Goal: Task Accomplishment & Management: Use online tool/utility

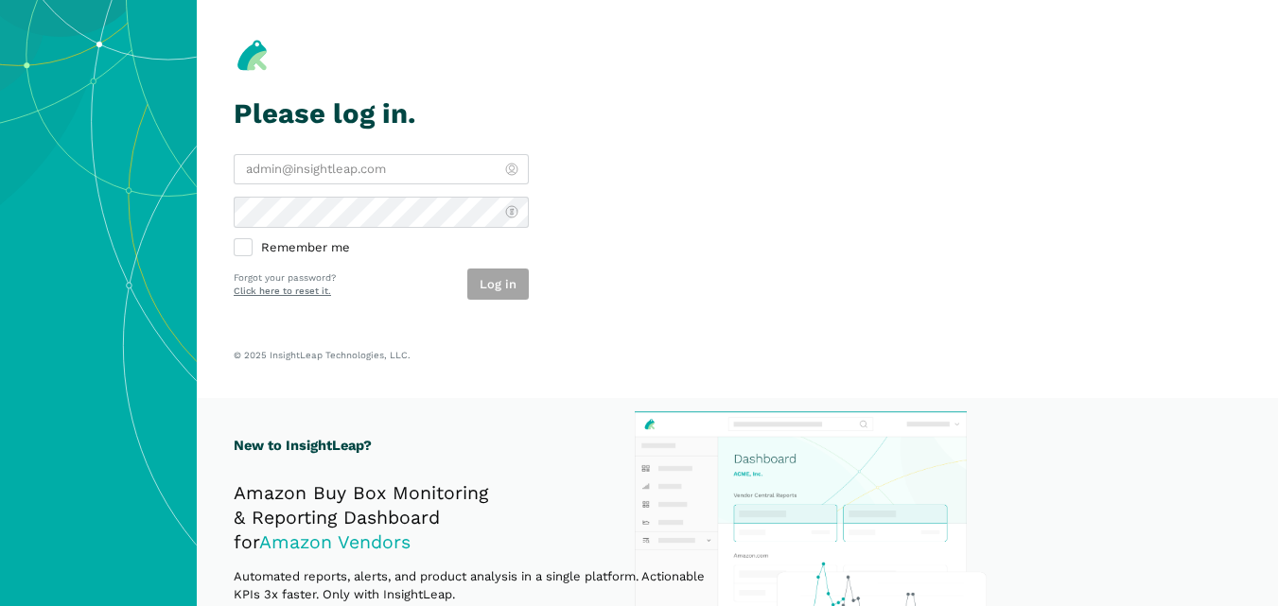
type input "[PERSON_NAME][EMAIL_ADDRESS][DOMAIN_NAME]"
click at [492, 282] on div "Log in" at bounding box center [497, 284] width 61 height 31
click at [492, 282] on button "Log in" at bounding box center [497, 284] width 61 height 31
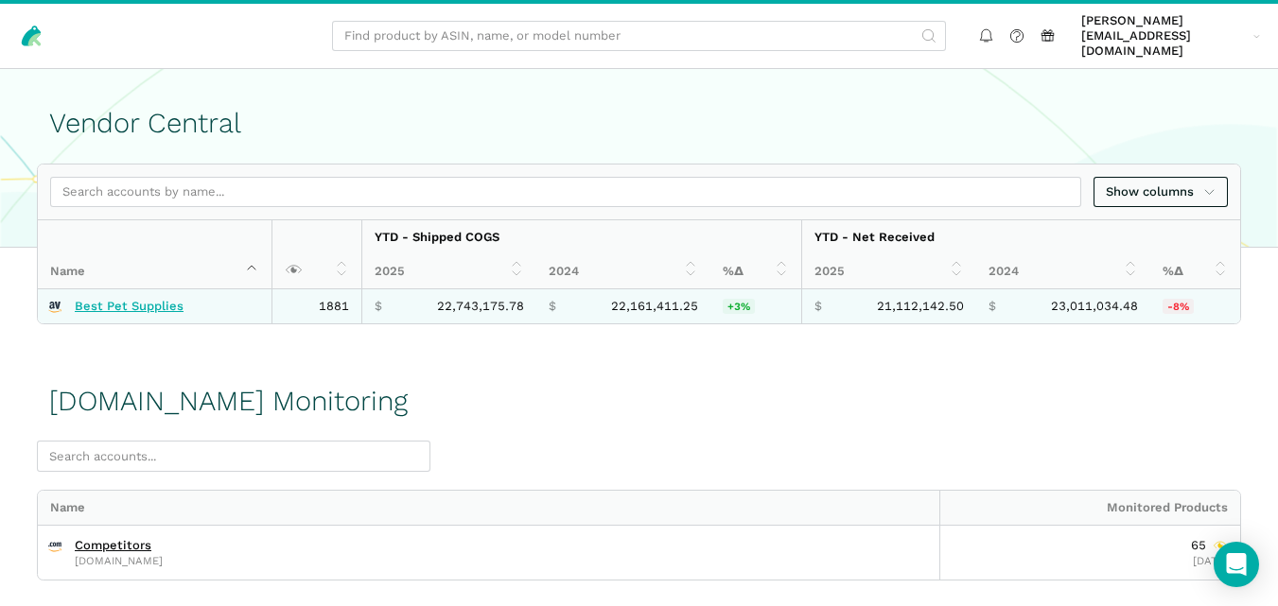
click at [145, 299] on link "Best Pet Supplies" at bounding box center [129, 306] width 109 height 15
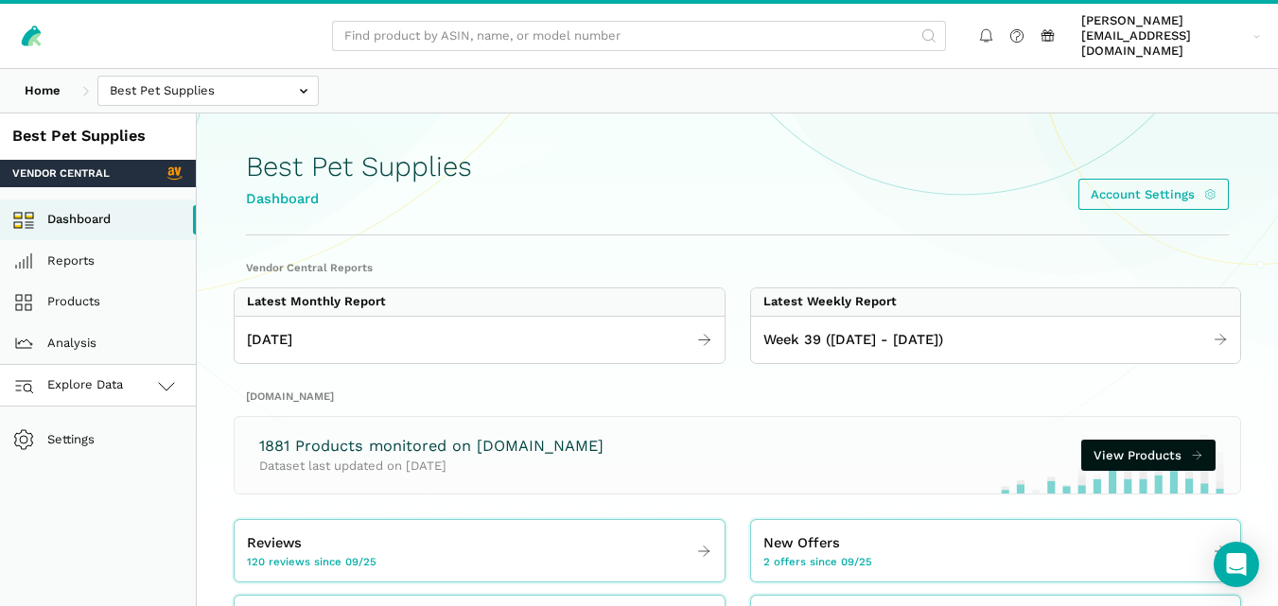
click at [157, 375] on icon at bounding box center [166, 386] width 23 height 23
click at [119, 448] on link "[DOMAIN_NAME]" at bounding box center [98, 469] width 196 height 42
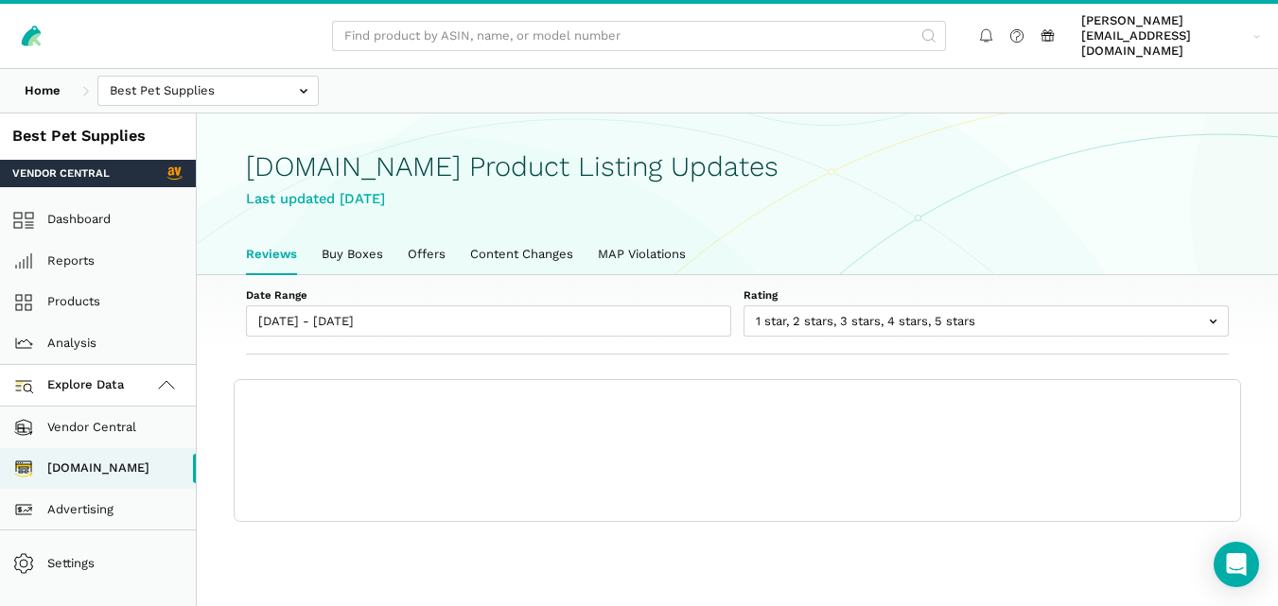
scroll to position [7, 0]
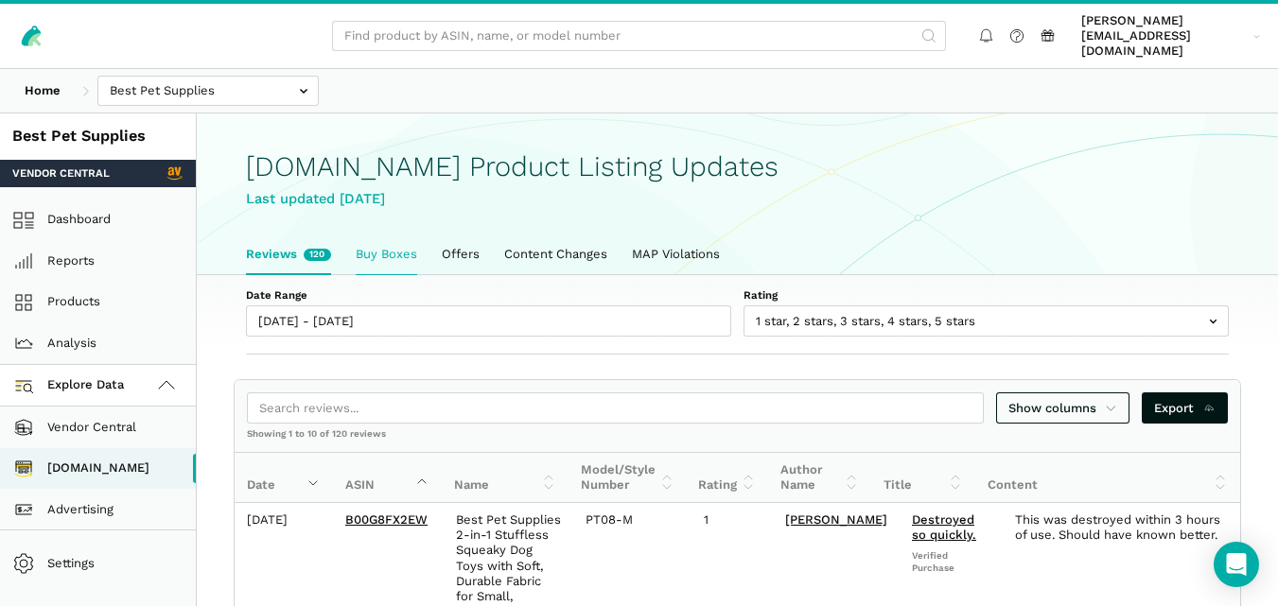
click at [384, 249] on link "Buy Boxes" at bounding box center [386, 255] width 86 height 40
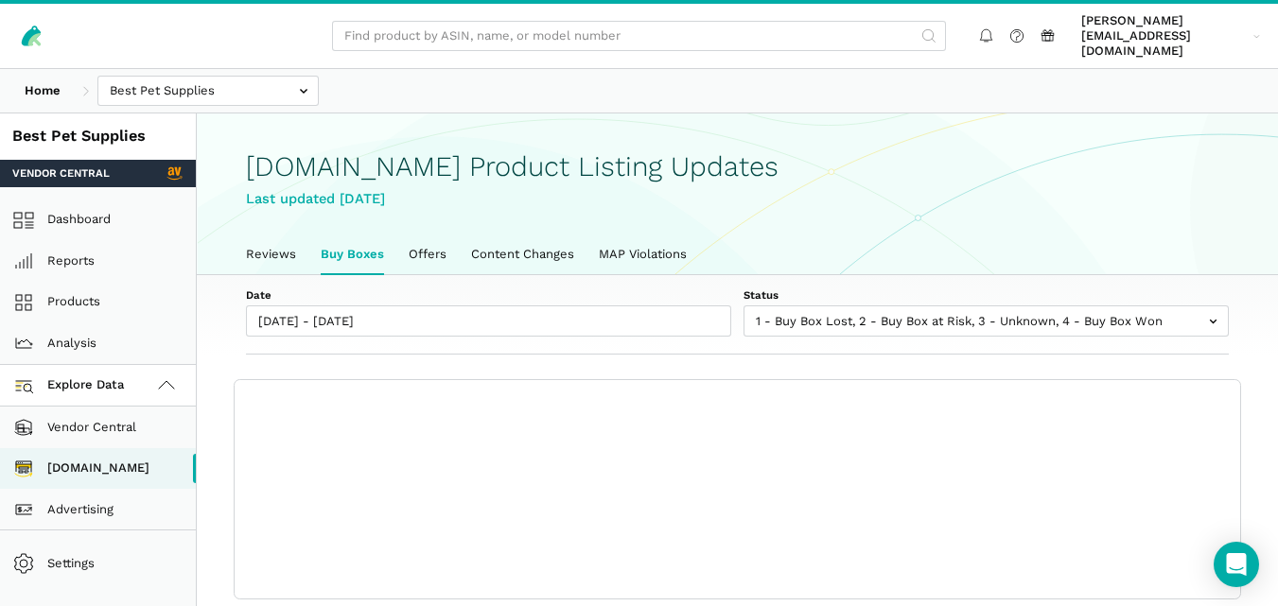
scroll to position [7, 0]
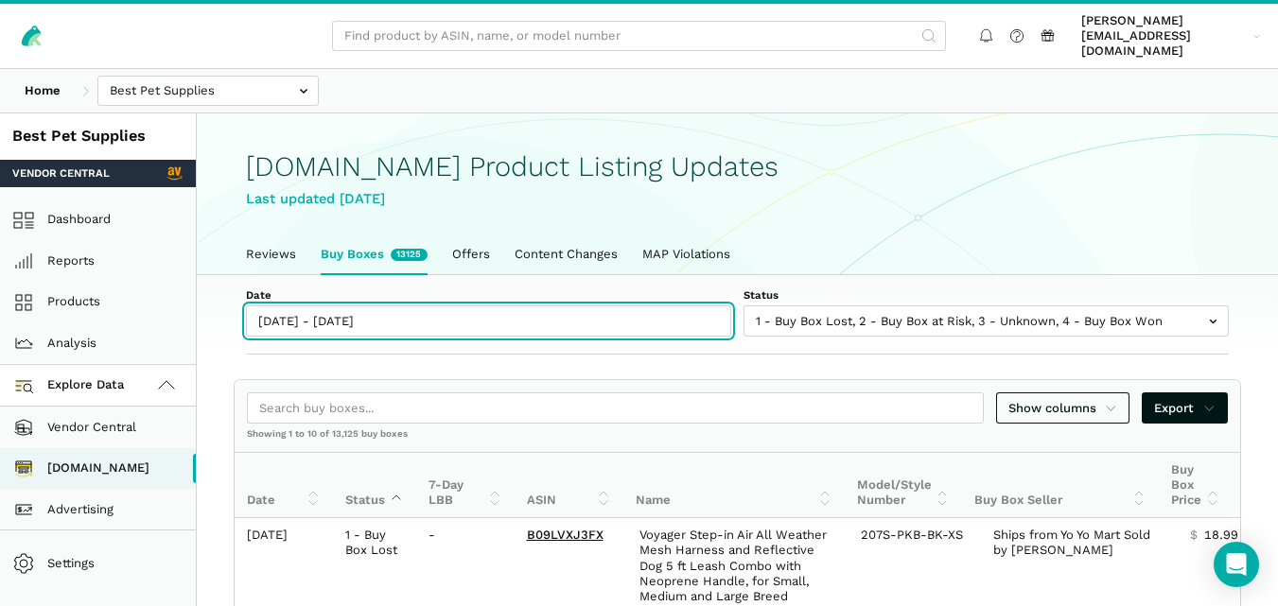
type input "[DATE]"
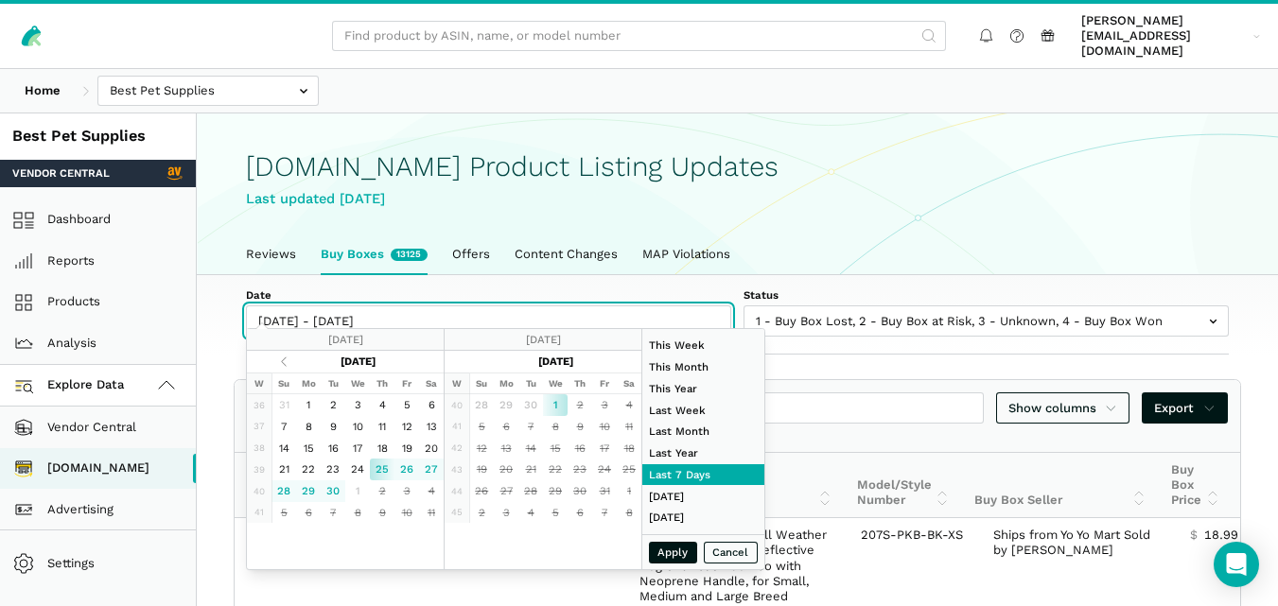
click at [360, 306] on input "[DATE] - [DATE]" at bounding box center [488, 321] width 485 height 31
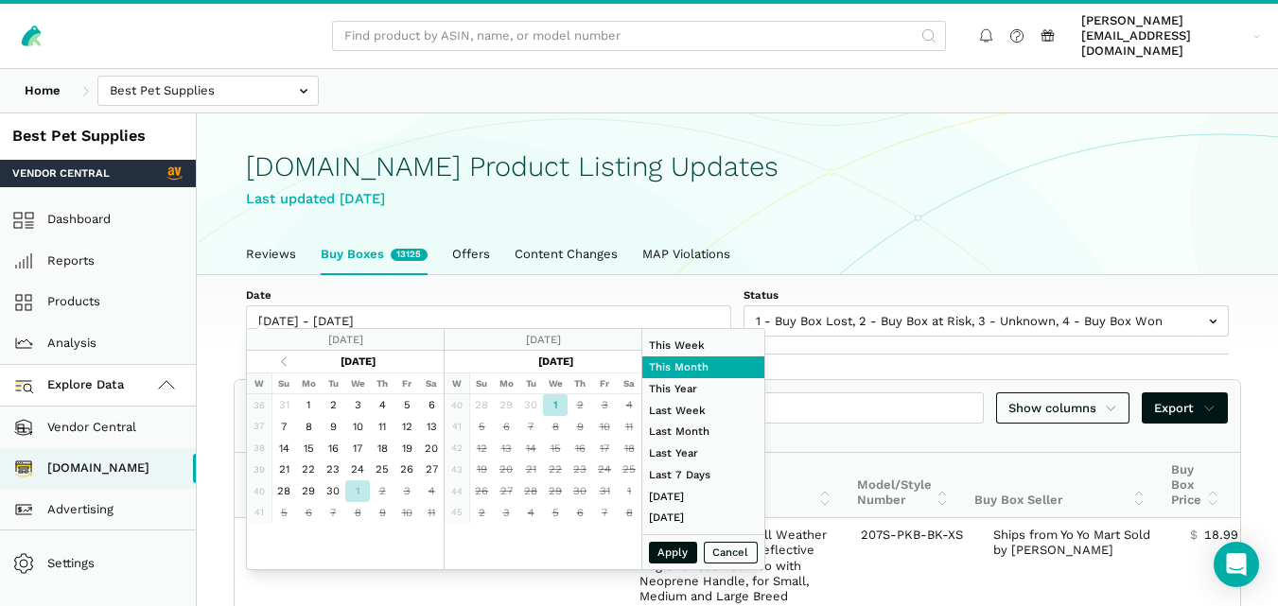
type input "[DATE]"
click at [673, 558] on button "Apply" at bounding box center [673, 553] width 49 height 22
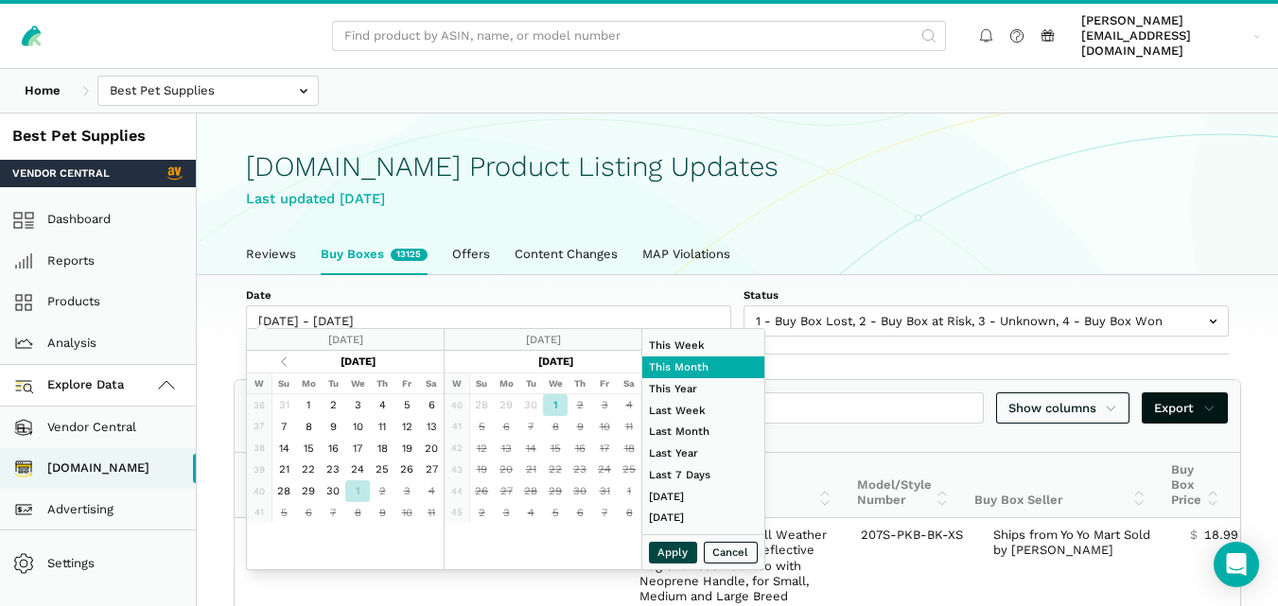
type input "[DATE] - [DATE]"
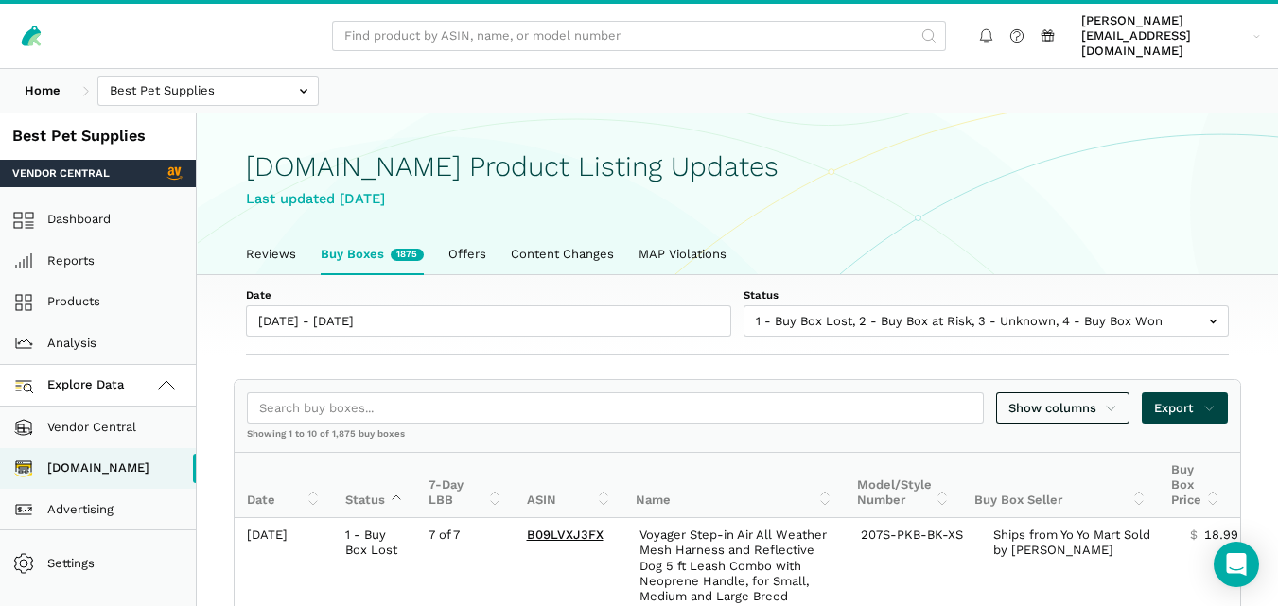
click at [1183, 399] on span "Export" at bounding box center [1184, 408] width 61 height 19
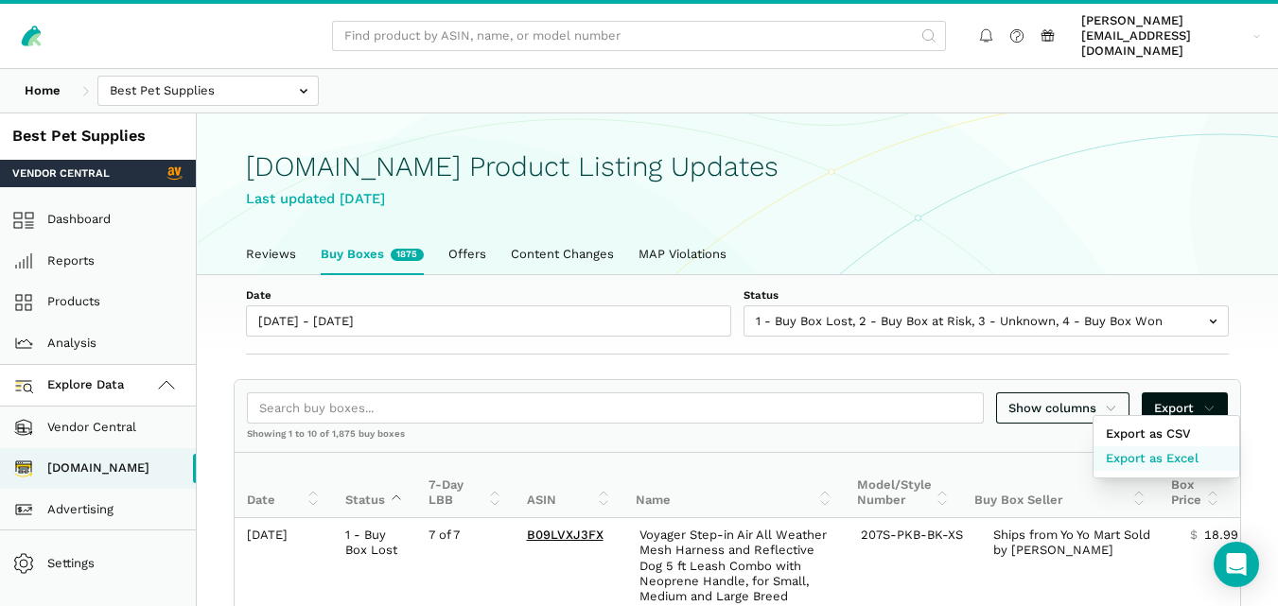
click at [1174, 455] on span "Export as Excel" at bounding box center [1152, 458] width 93 height 19
click at [710, 338] on div at bounding box center [639, 303] width 1278 height 606
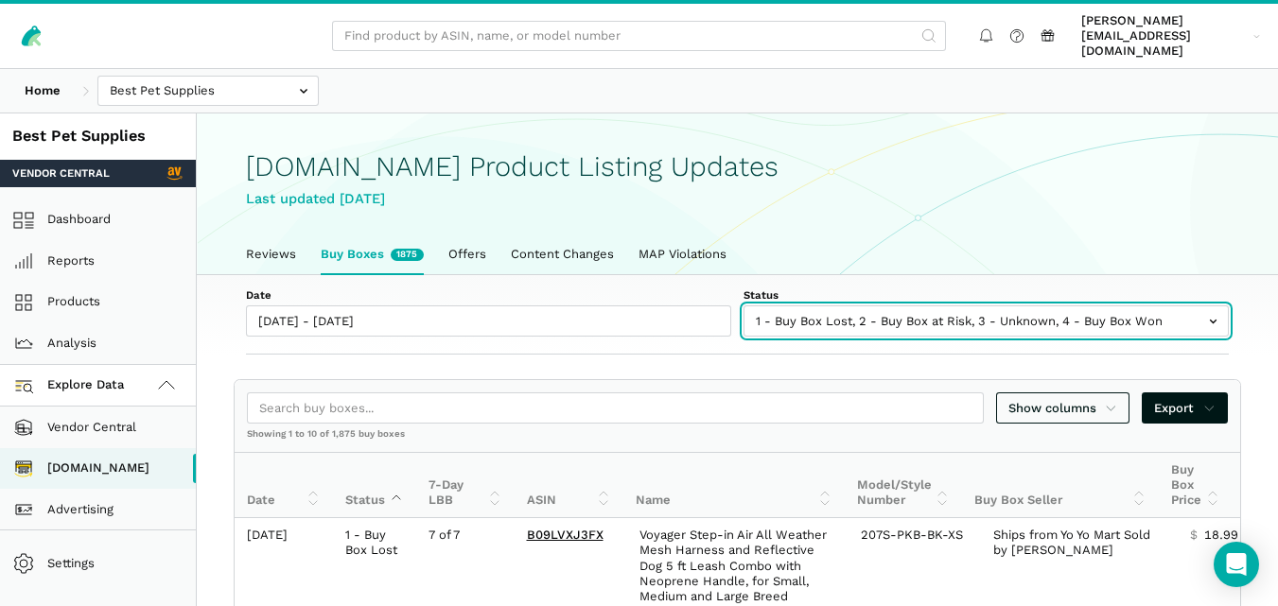
click at [894, 310] on input "text" at bounding box center [985, 321] width 485 height 31
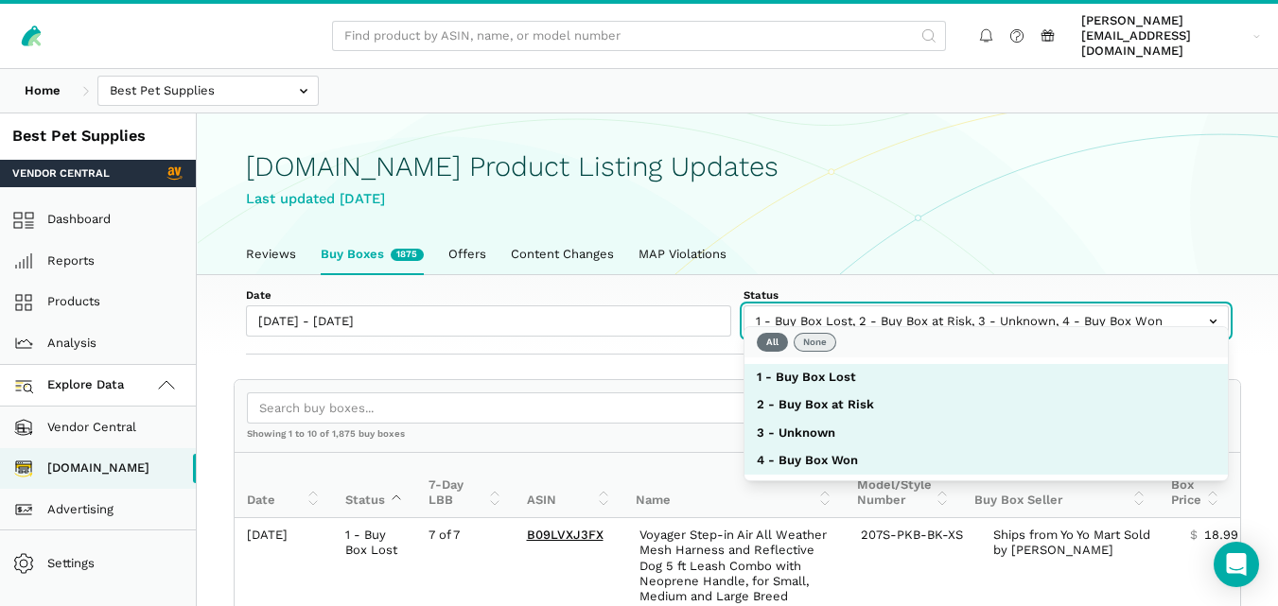
click at [813, 340] on button "None" at bounding box center [815, 342] width 43 height 19
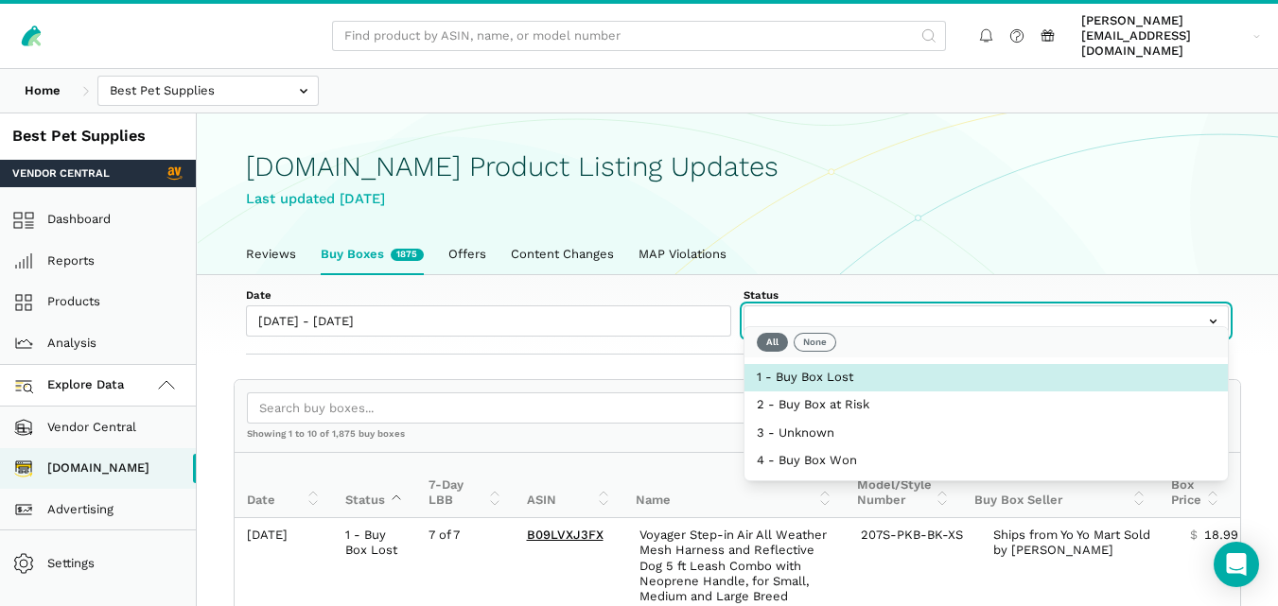
select select "1 - Buy Box Lost"
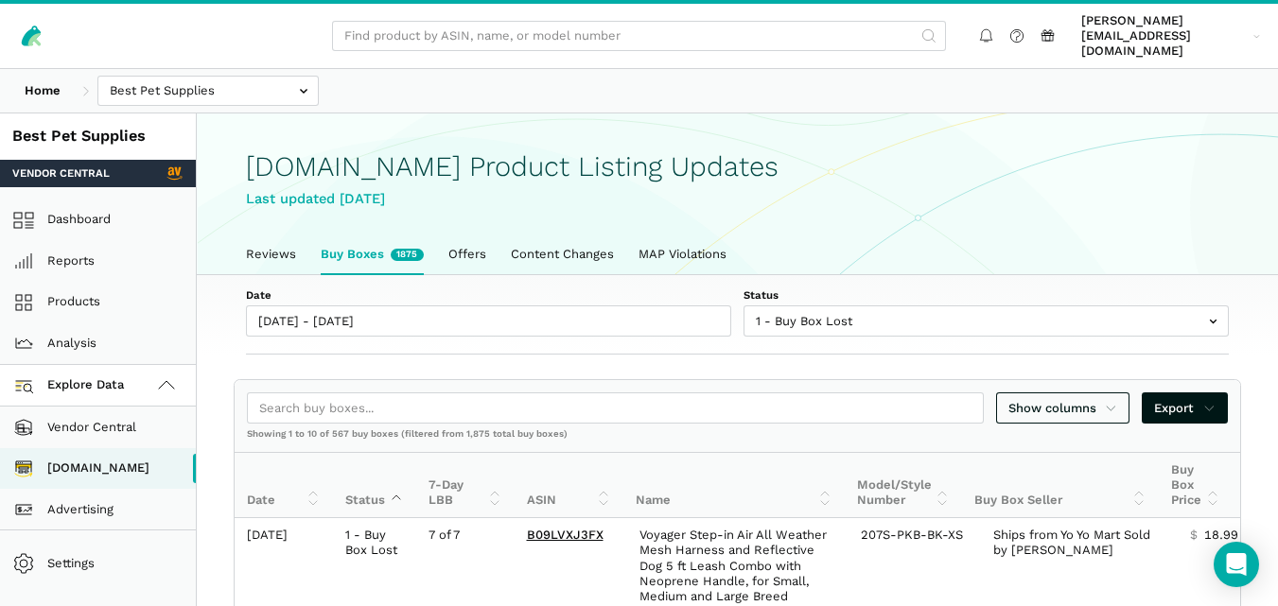
click at [700, 380] on div "Show columns Export" at bounding box center [737, 408] width 1005 height 57
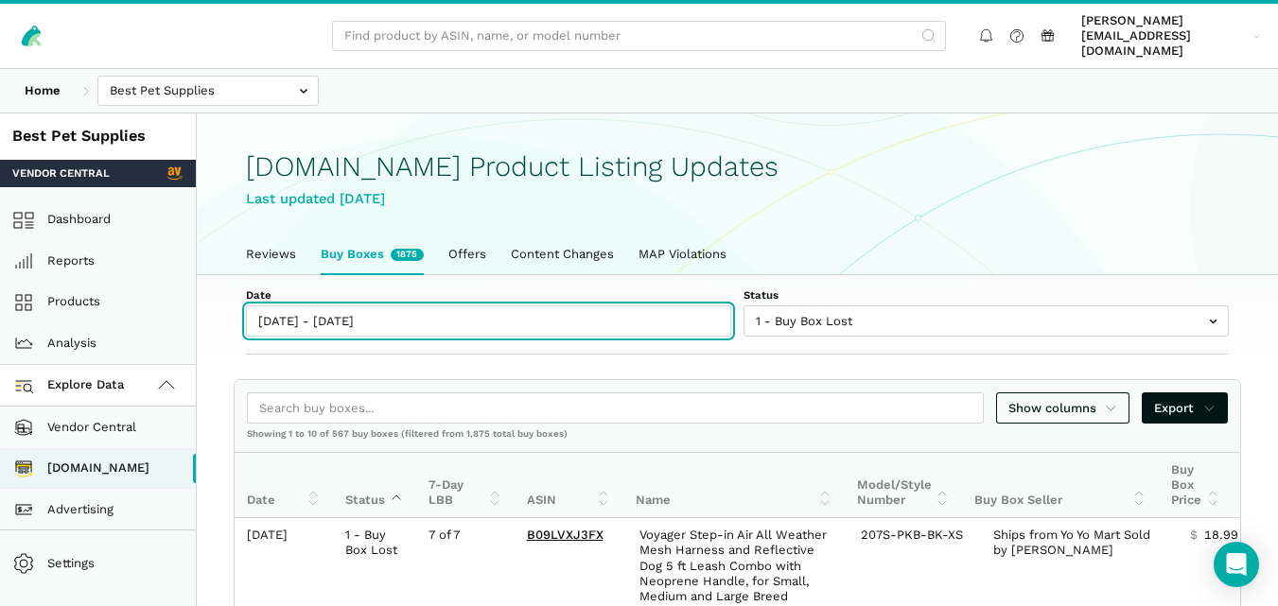
click at [368, 312] on input "[DATE] - [DATE]" at bounding box center [488, 321] width 485 height 31
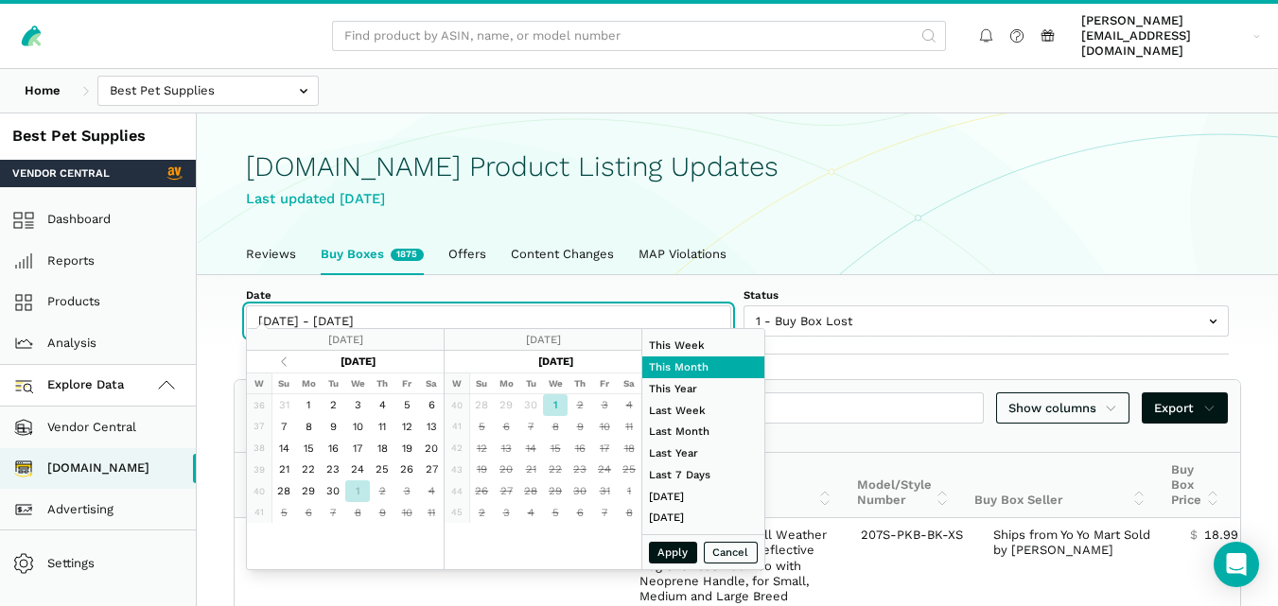
type input "[DATE]"
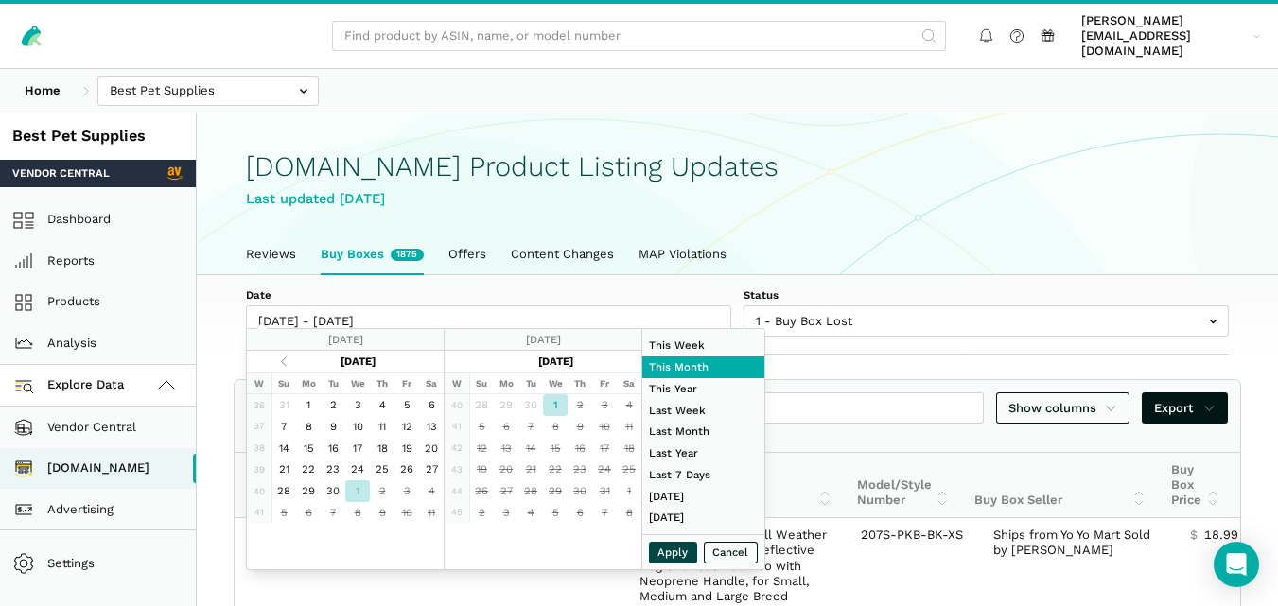
click at [665, 554] on button "Apply" at bounding box center [673, 553] width 49 height 22
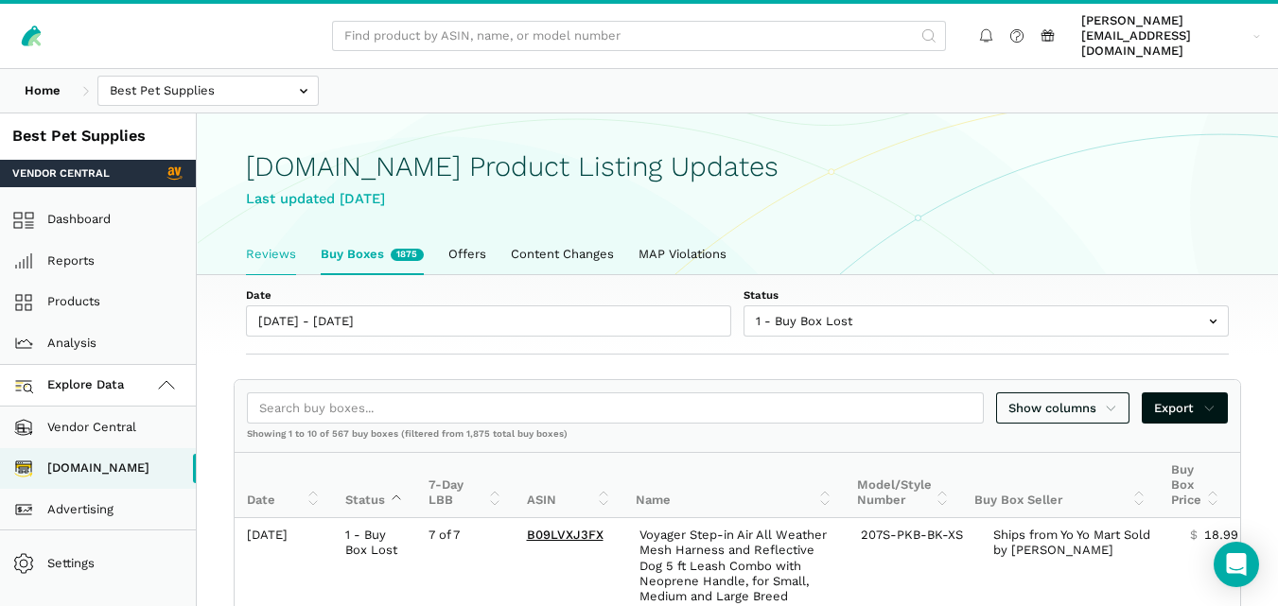
click at [258, 257] on link "Reviews" at bounding box center [271, 255] width 75 height 40
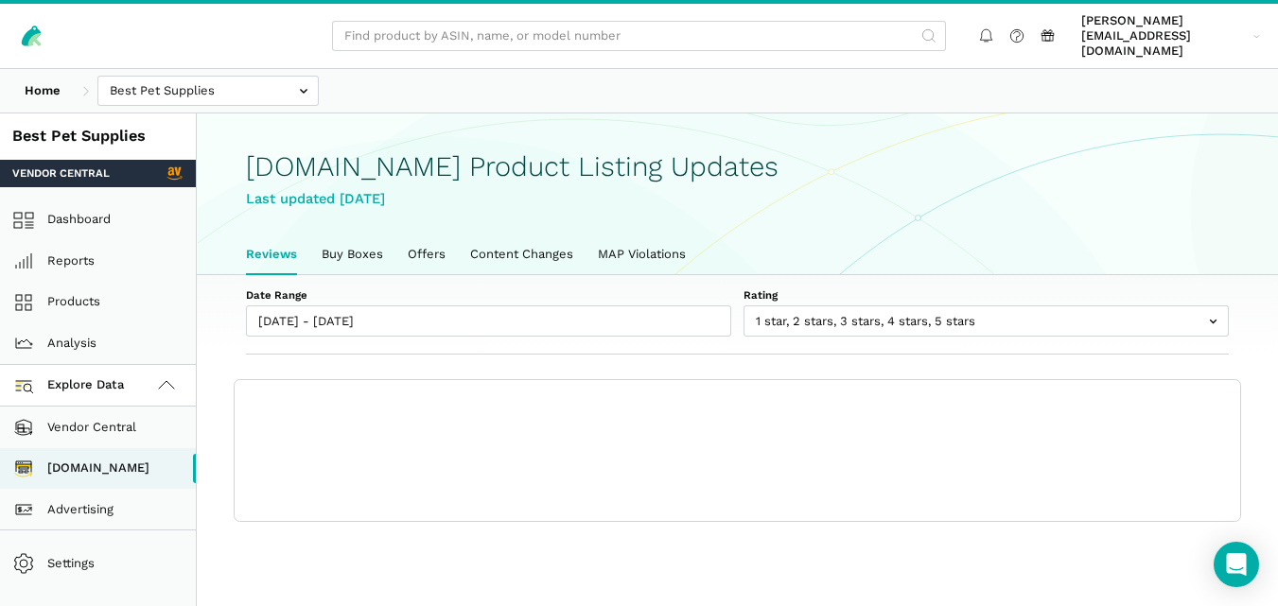
scroll to position [7, 0]
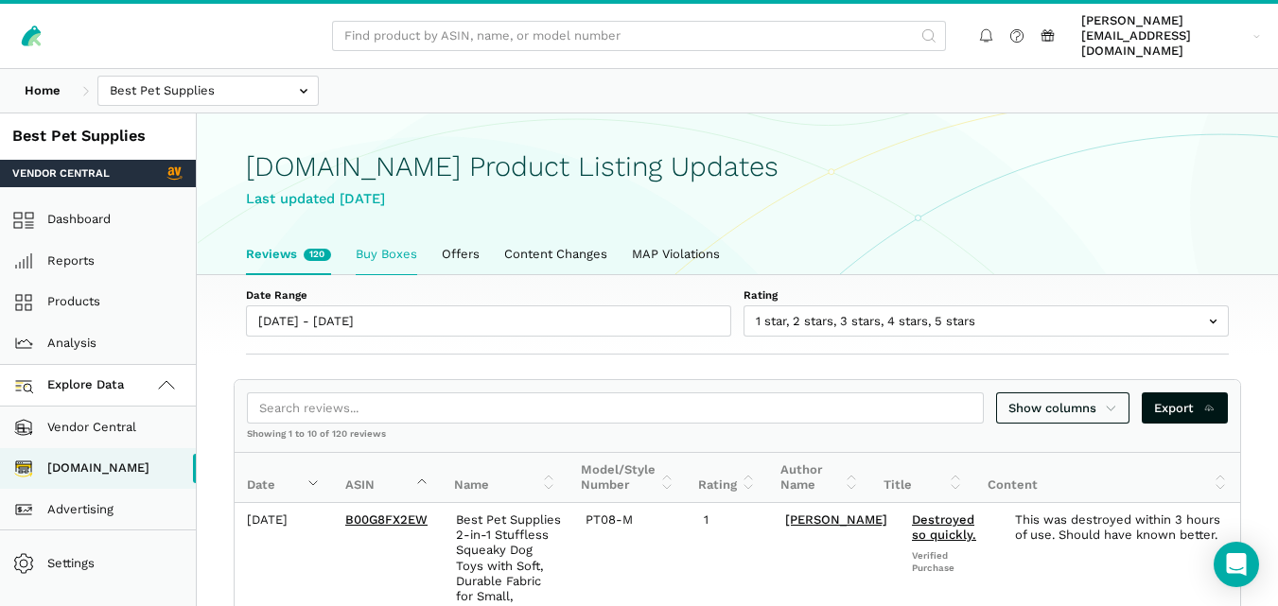
click at [370, 243] on link "Buy Boxes" at bounding box center [386, 255] width 86 height 40
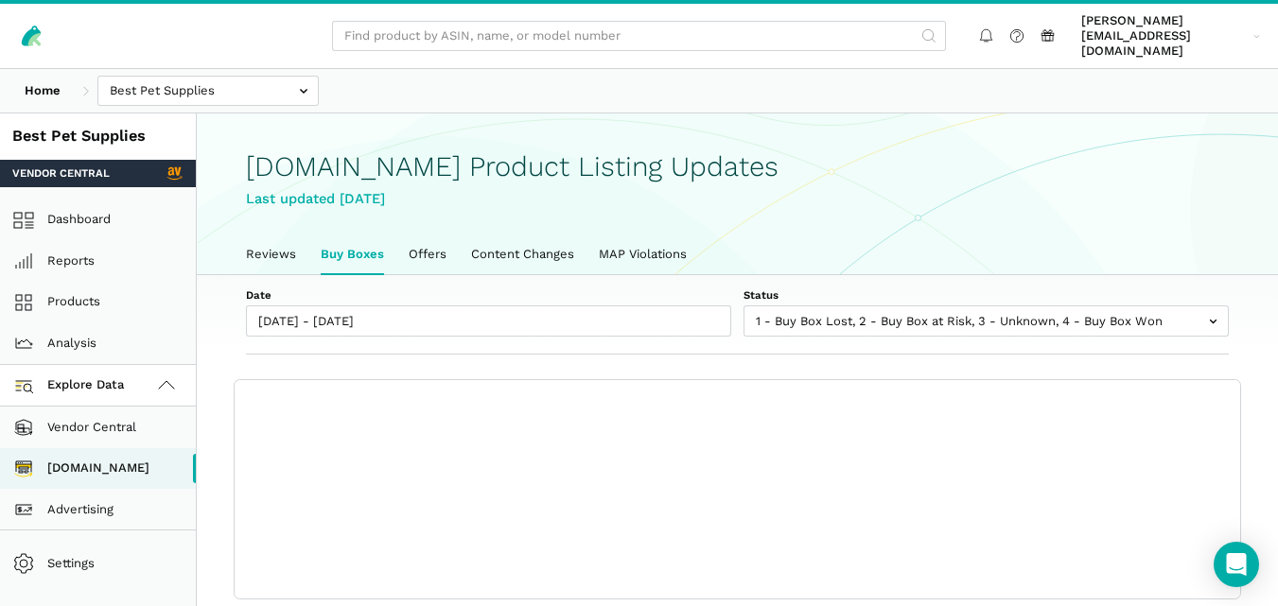
scroll to position [7, 0]
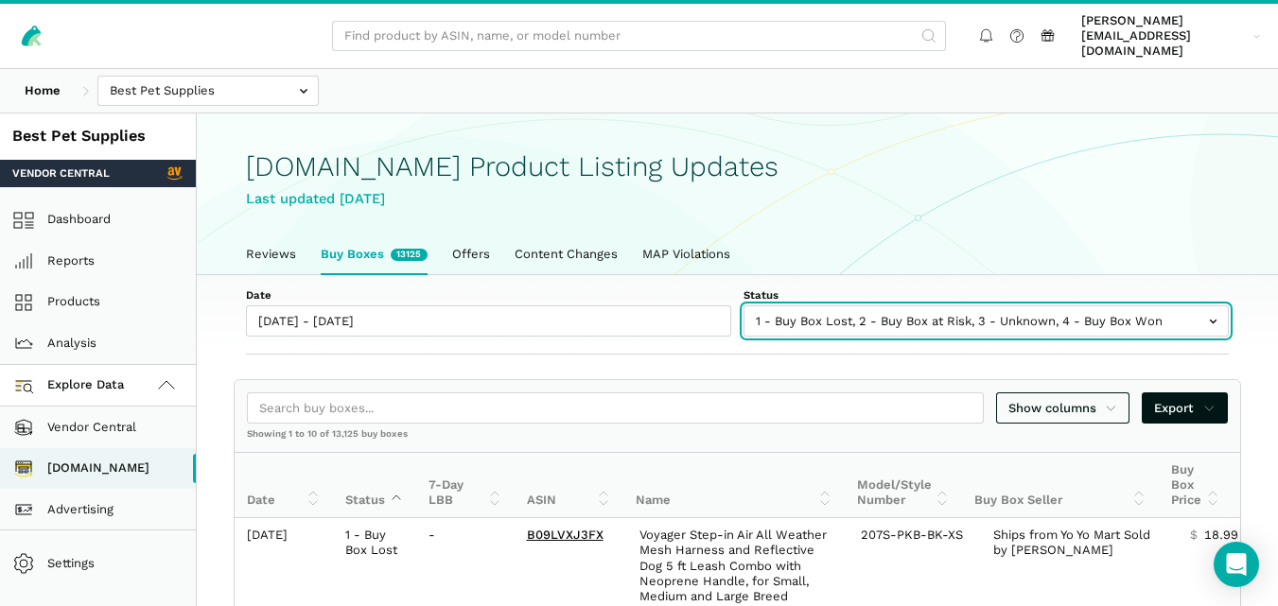
click at [929, 310] on input "text" at bounding box center [985, 321] width 485 height 31
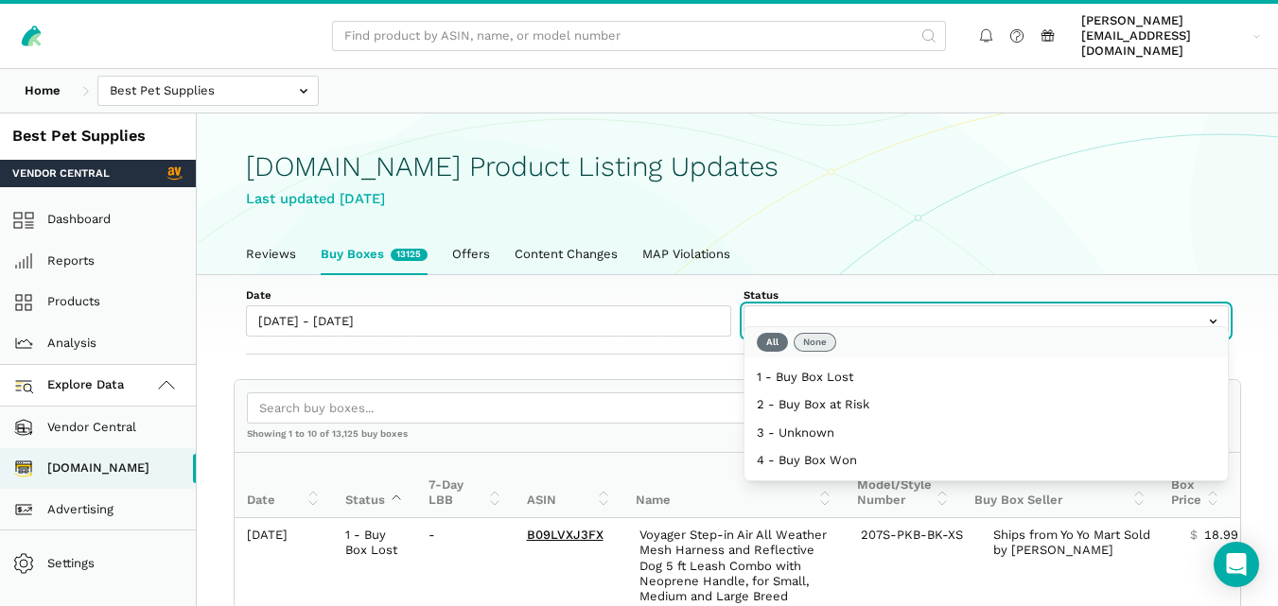
click at [830, 343] on button "None" at bounding box center [815, 342] width 43 height 19
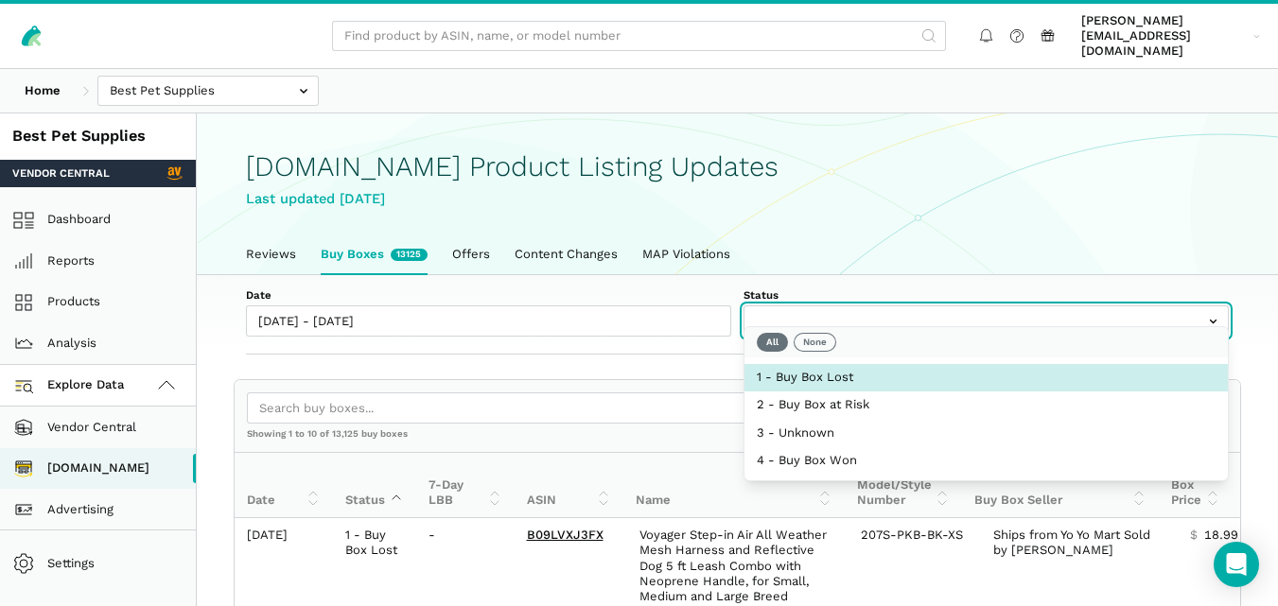
select select "1 - Buy Box Lost"
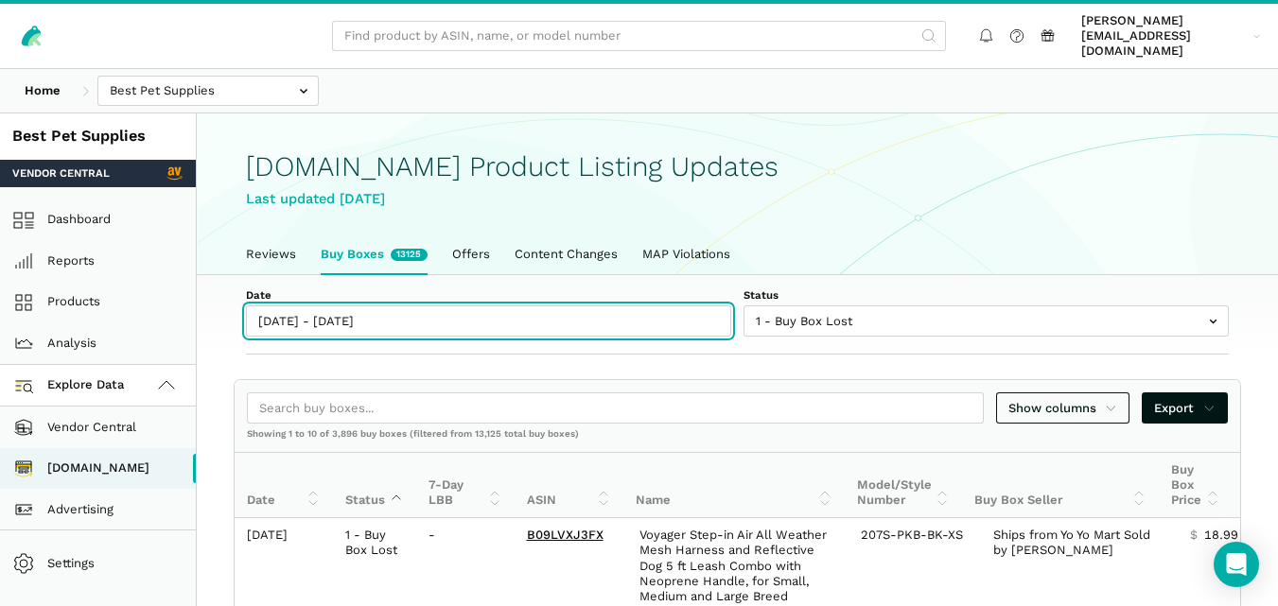
type input "[DATE]"
click at [369, 306] on input "[DATE] - [DATE]" at bounding box center [488, 321] width 485 height 31
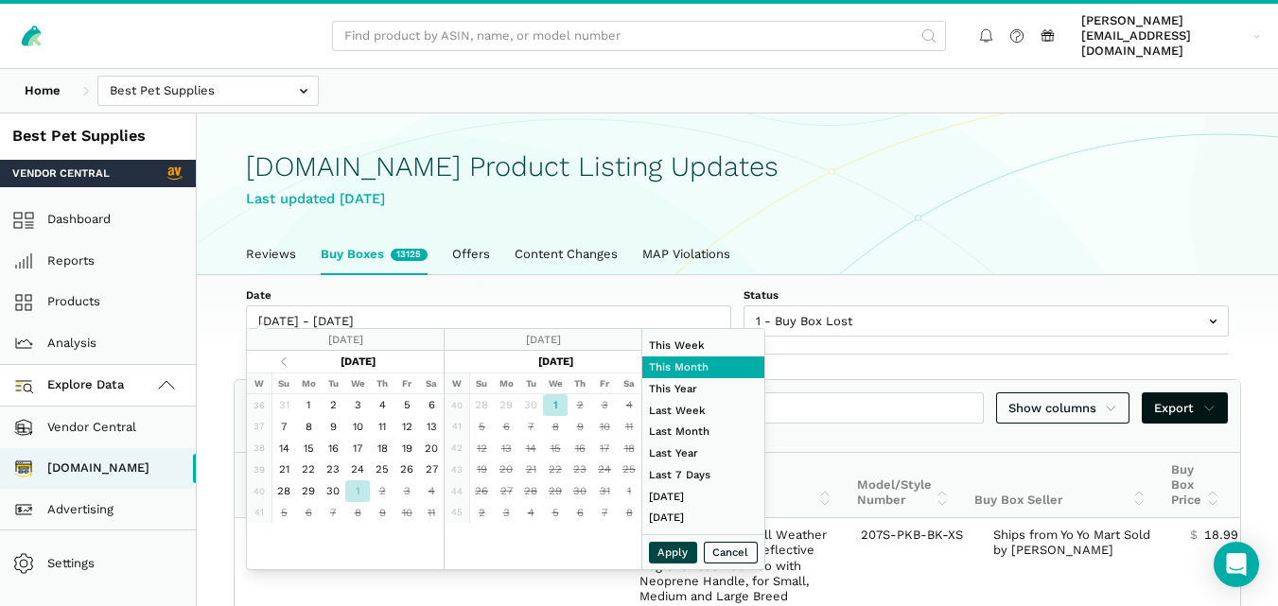
type input "[DATE]"
click at [666, 553] on button "Apply" at bounding box center [673, 553] width 49 height 22
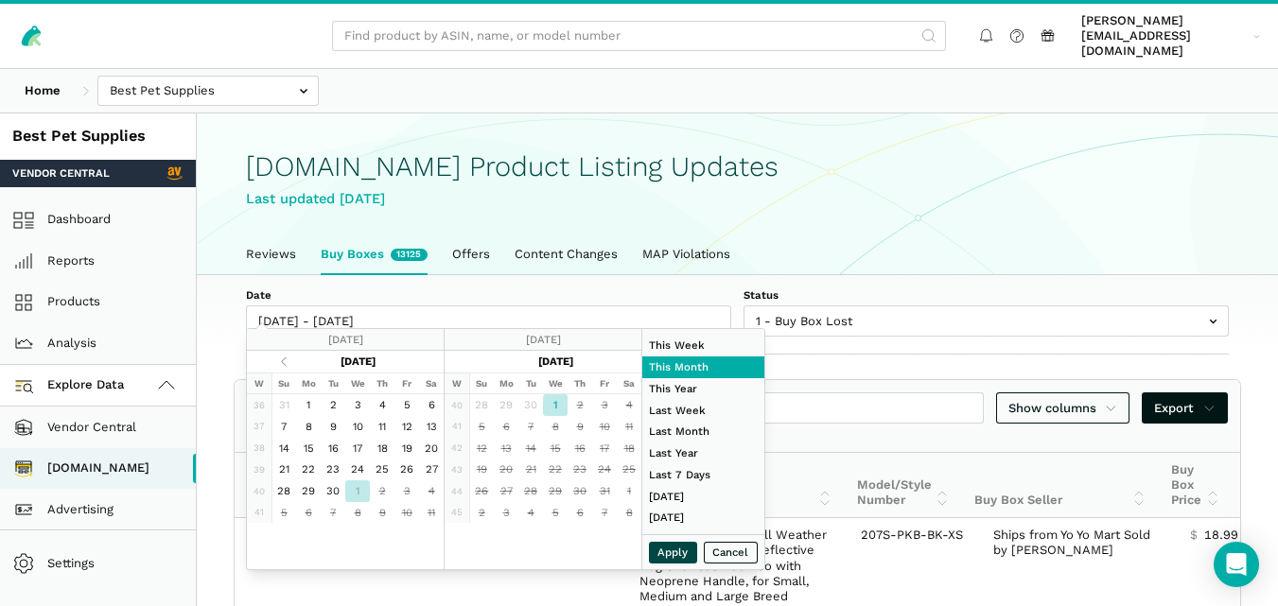
type input "[DATE] - [DATE]"
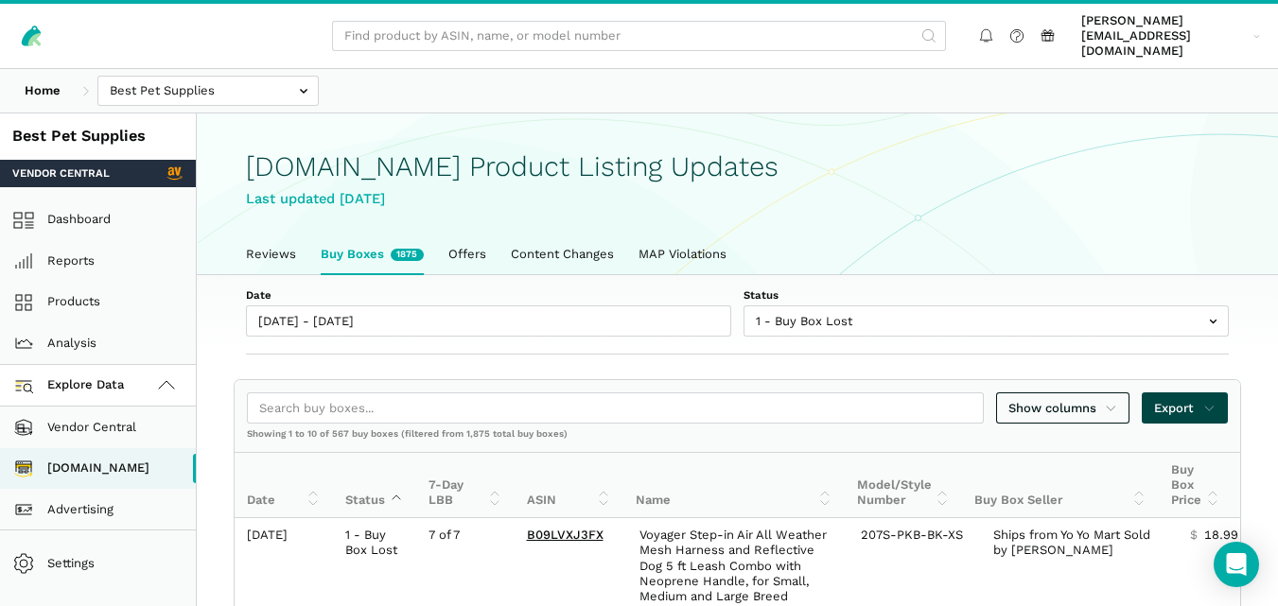
click at [1190, 399] on span "Export" at bounding box center [1184, 408] width 61 height 19
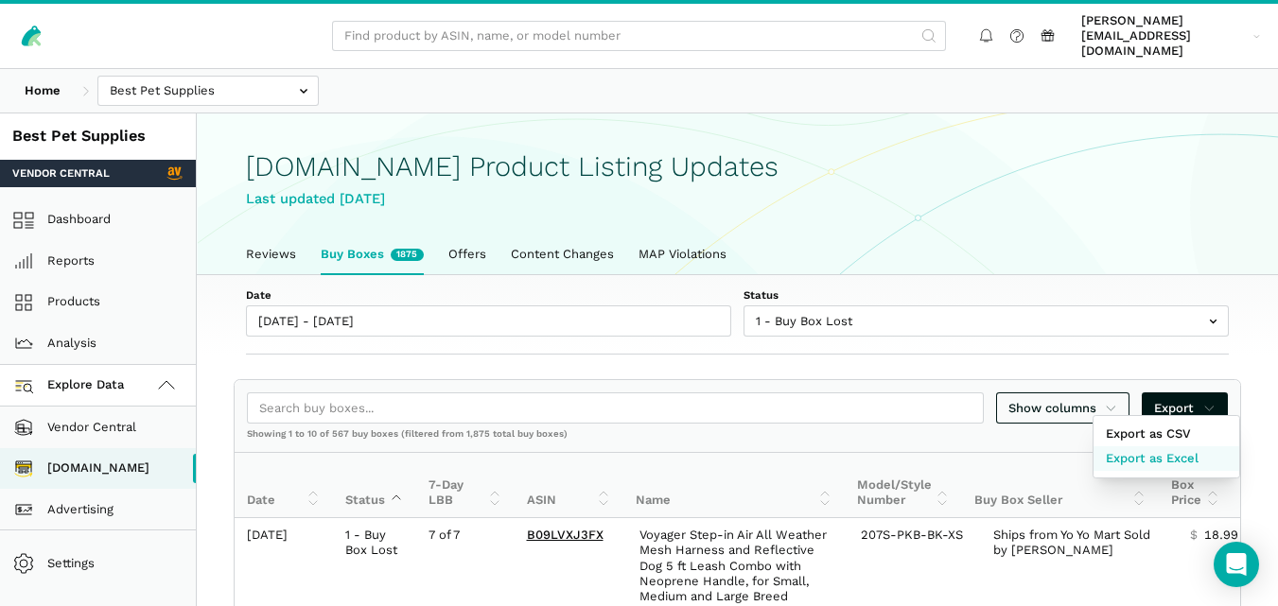
click at [1167, 464] on span "Export as Excel" at bounding box center [1152, 458] width 93 height 19
